Goal: Task Accomplishment & Management: Manage account settings

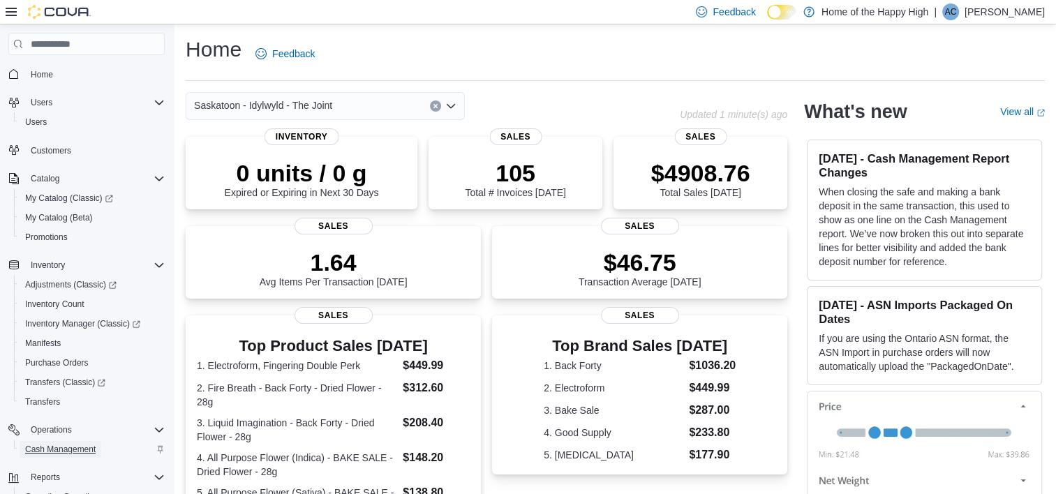
click at [56, 444] on span "Cash Management" at bounding box center [60, 449] width 70 height 11
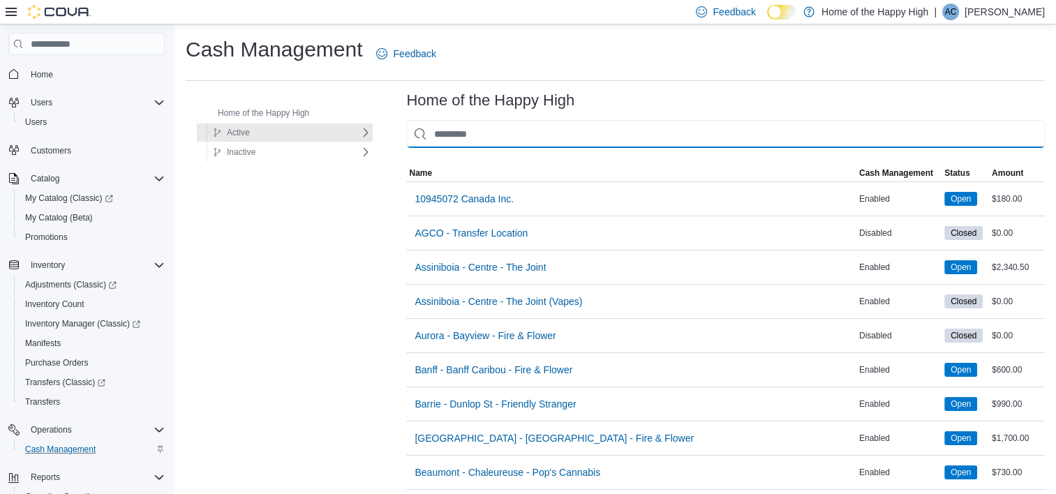
click at [636, 135] on input "This is a search bar. As you type, the results lower in the page will automatic…" at bounding box center [725, 134] width 638 height 28
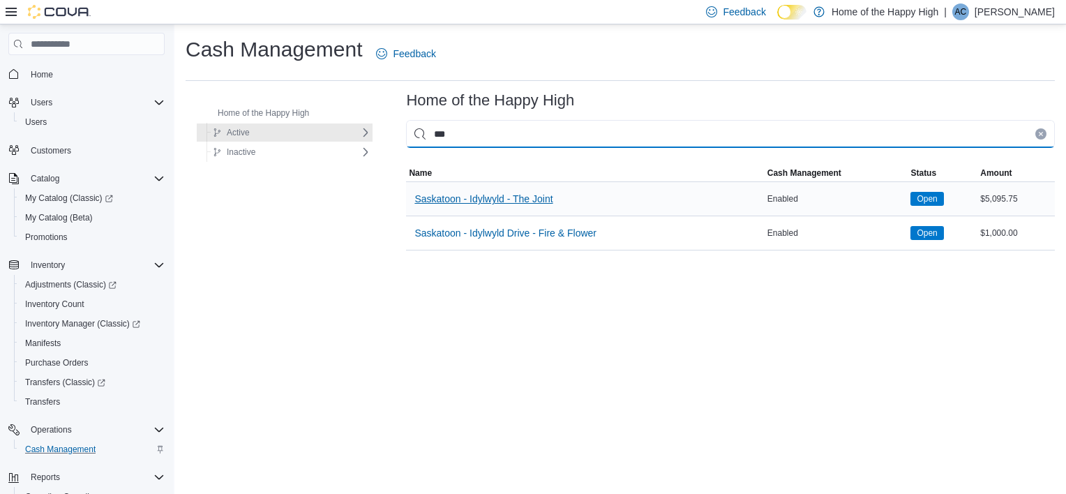
type input "***"
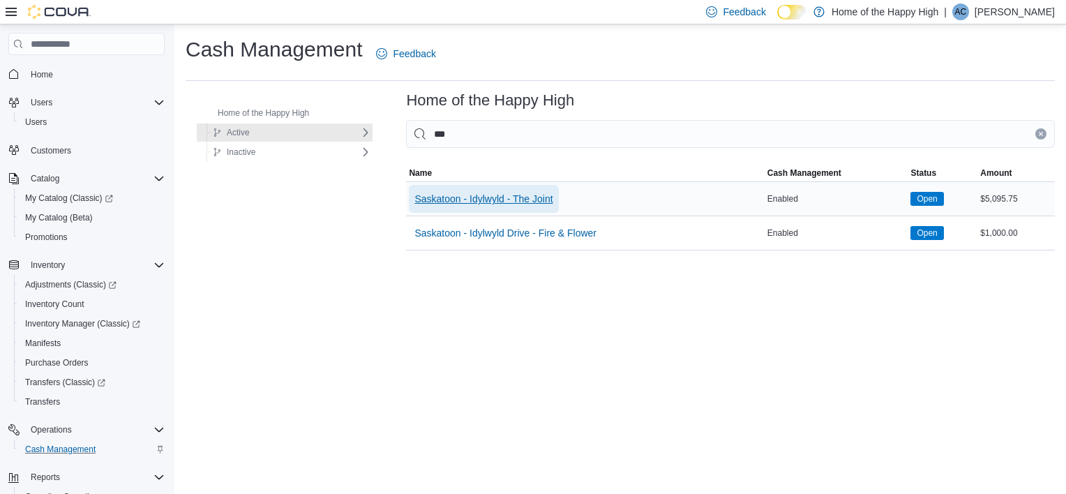
click at [489, 186] on span "Saskatoon - Idylwyld - The Joint" at bounding box center [483, 199] width 138 height 28
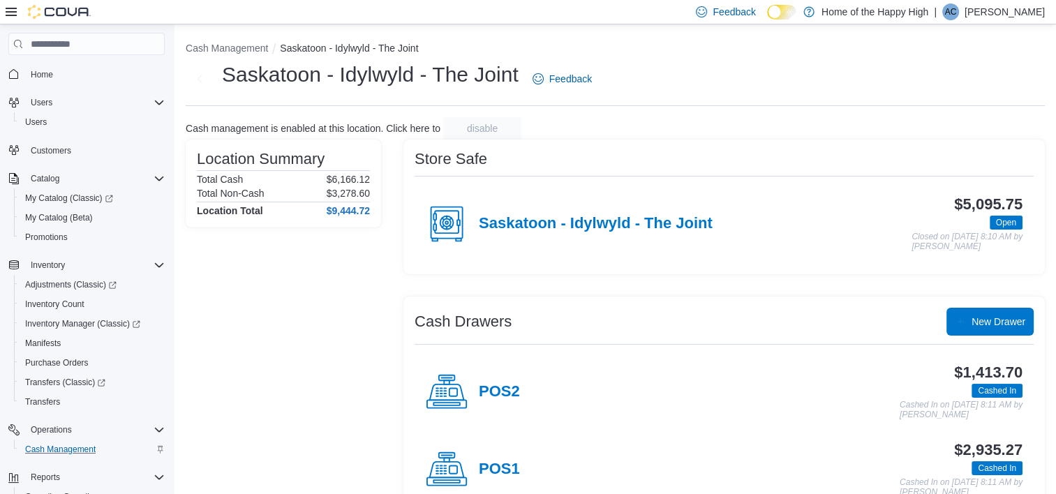
click at [520, 234] on div "Saskatoon - Idylwyld - The Joint" at bounding box center [569, 224] width 287 height 42
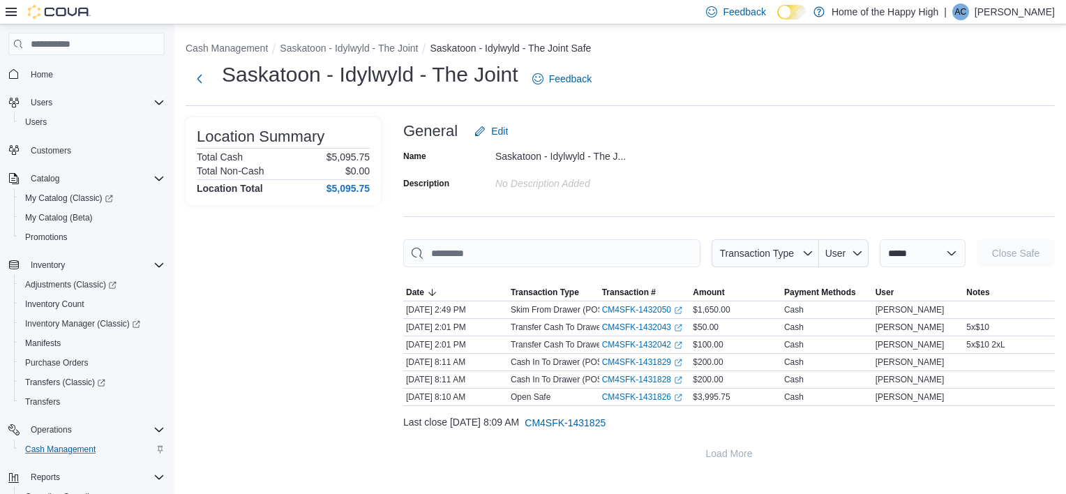
click at [352, 303] on div "Location Summary Total Cash $5,095.75 Total Non-Cash $0.00 Location Total $5,09…" at bounding box center [283, 292] width 195 height 350
click at [591, 419] on span "CM4SFK-1431825" at bounding box center [565, 423] width 81 height 14
click at [641, 307] on link "CM4SFK-1432050 (opens in a new tab or window)" at bounding box center [642, 309] width 80 height 11
click at [360, 57] on ol "Cash Management Saskatoon - Idylwyld - The Joint Saskatoon - Idylwyld - The Joi…" at bounding box center [620, 49] width 869 height 17
click at [357, 52] on button "Saskatoon - Idylwyld - The Joint" at bounding box center [349, 48] width 138 height 11
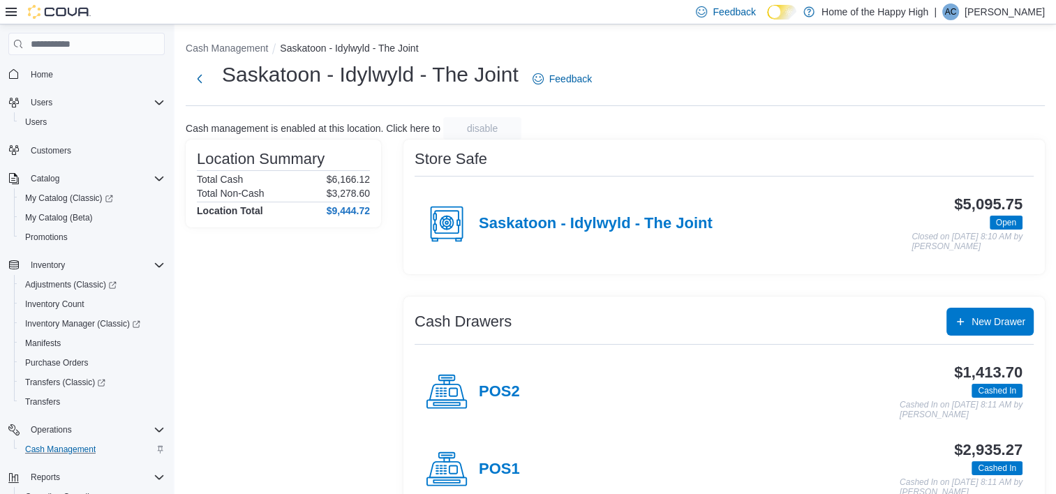
click at [981, 20] on div "Feedback Dark Mode Home of the Happy High | AC Arden Caleo" at bounding box center [867, 12] width 354 height 28
click at [988, 9] on div "| AC Arden Caleo" at bounding box center [989, 11] width 111 height 17
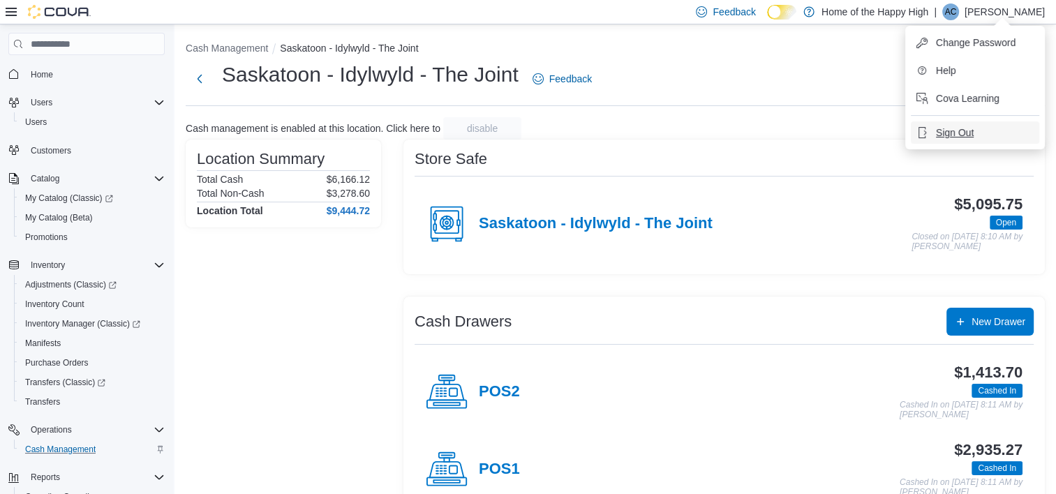
click at [960, 131] on span "Sign Out" at bounding box center [955, 133] width 38 height 14
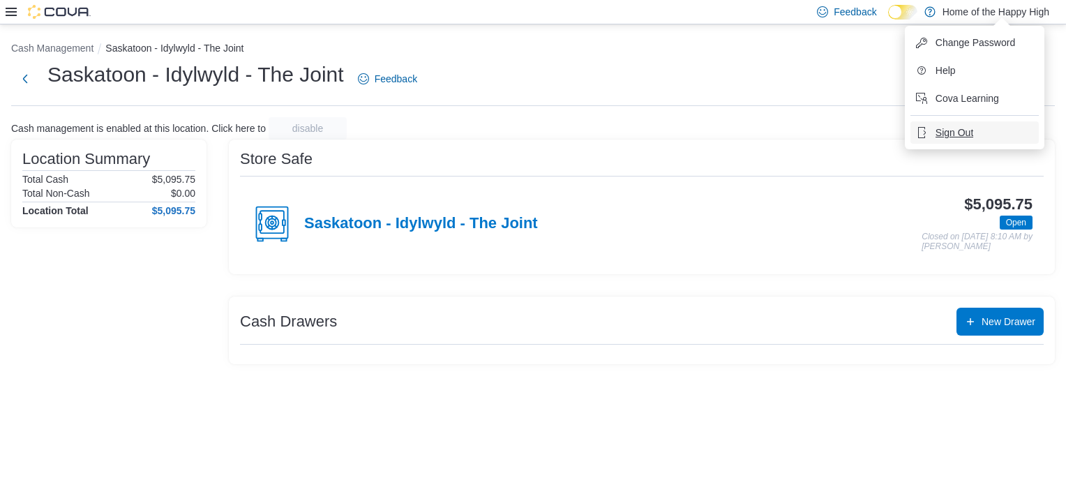
click at [943, 128] on span "Sign Out" at bounding box center [955, 133] width 38 height 14
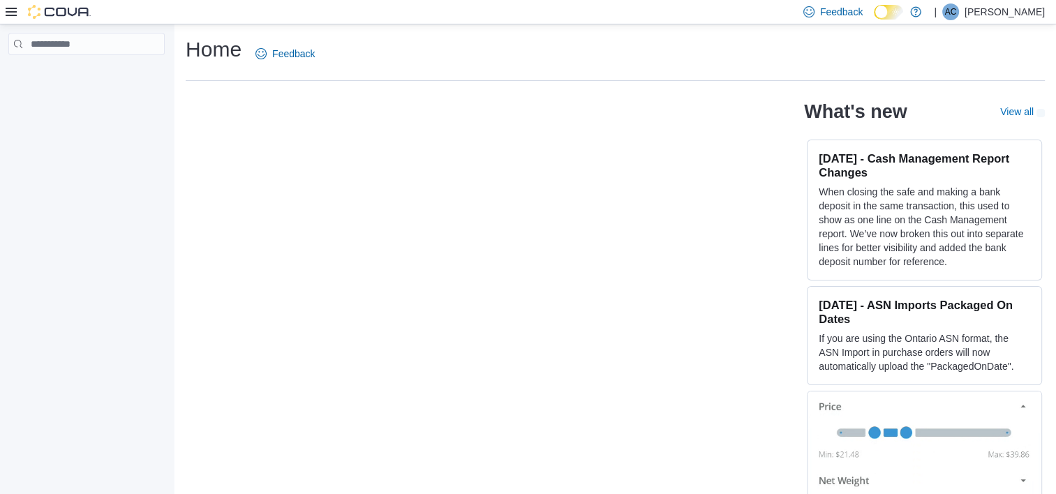
click at [1029, 14] on p "[PERSON_NAME]" at bounding box center [1004, 11] width 80 height 17
click at [957, 107] on span "Sign Out" at bounding box center [955, 105] width 38 height 14
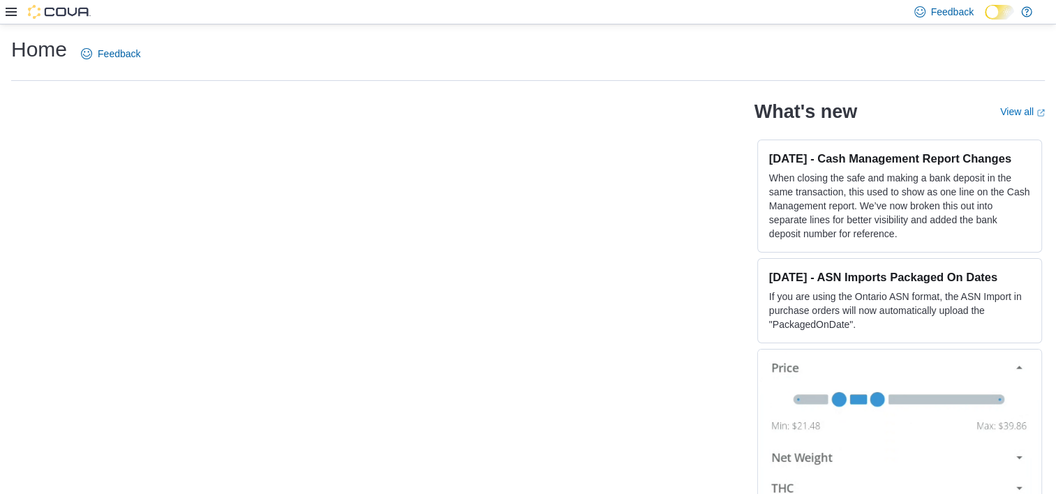
click at [812, 79] on div "Home Feedback" at bounding box center [527, 58] width 1033 height 45
